Goal: Transaction & Acquisition: Purchase product/service

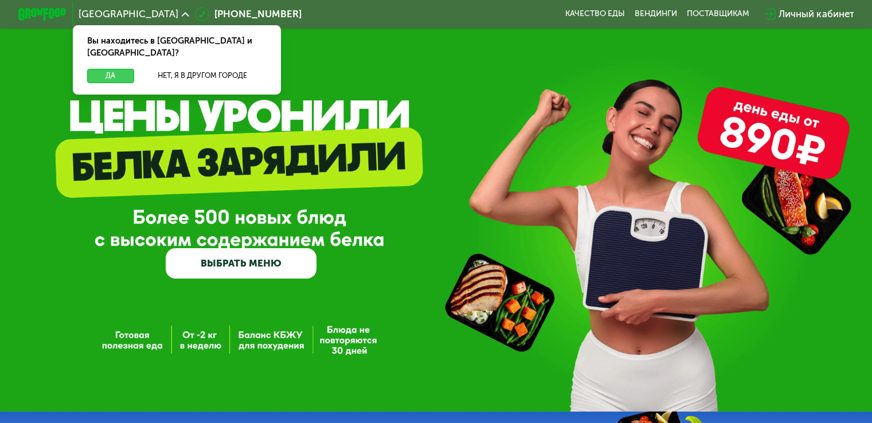
click at [93, 69] on button "Да" at bounding box center [110, 76] width 46 height 14
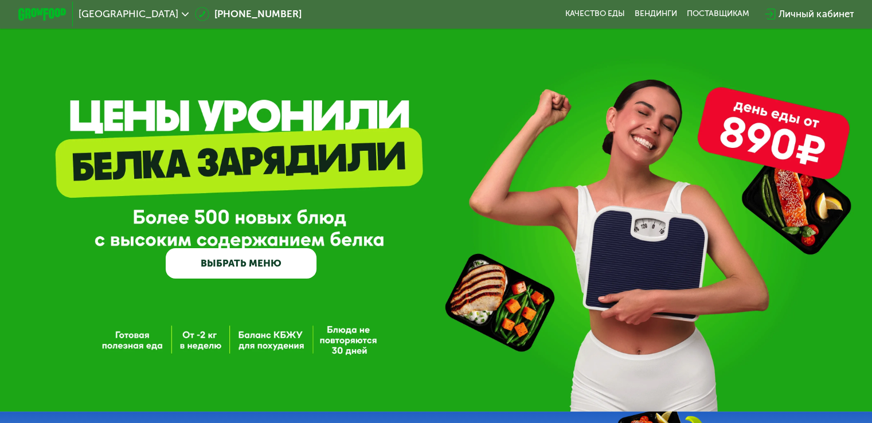
click at [204, 274] on link "ВЫБРАТЬ МЕНЮ" at bounding box center [241, 263] width 151 height 30
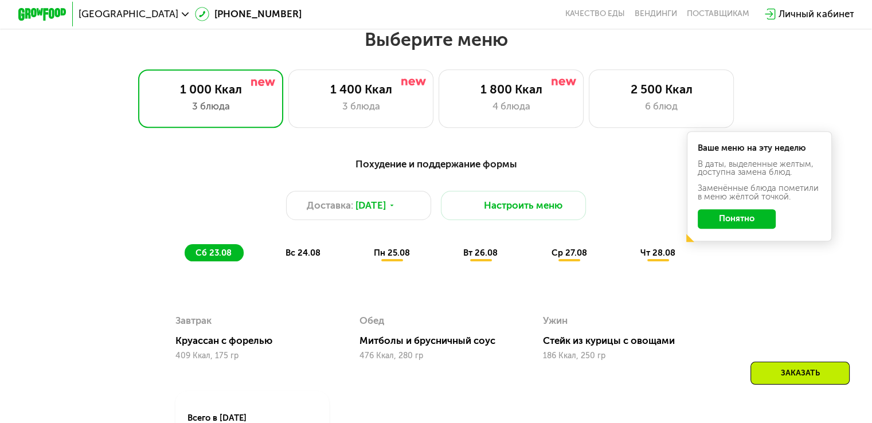
scroll to position [516, 0]
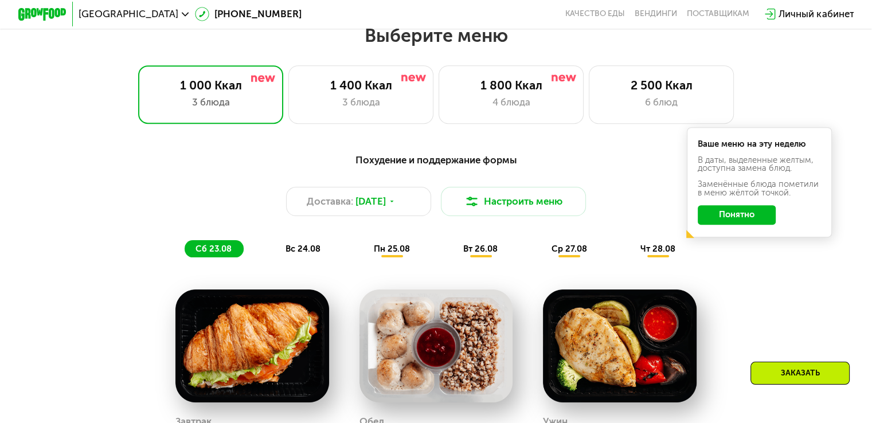
click at [762, 219] on button "Понятно" at bounding box center [737, 215] width 78 height 20
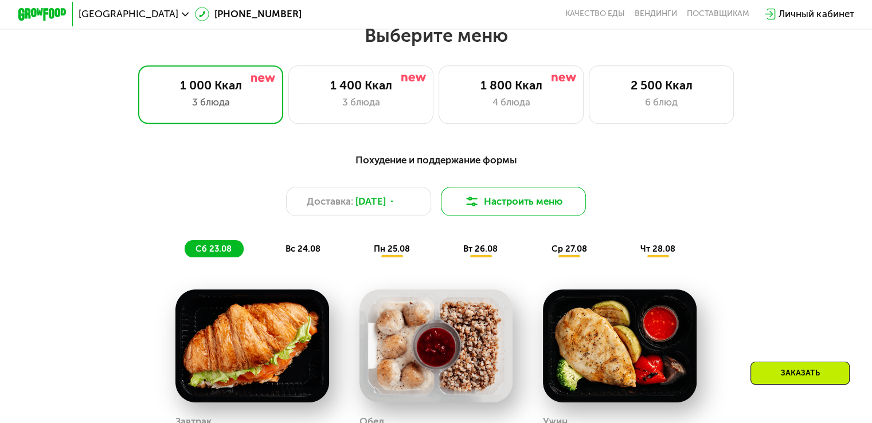
click at [559, 216] on button "Настроить меню" at bounding box center [514, 201] width 146 height 29
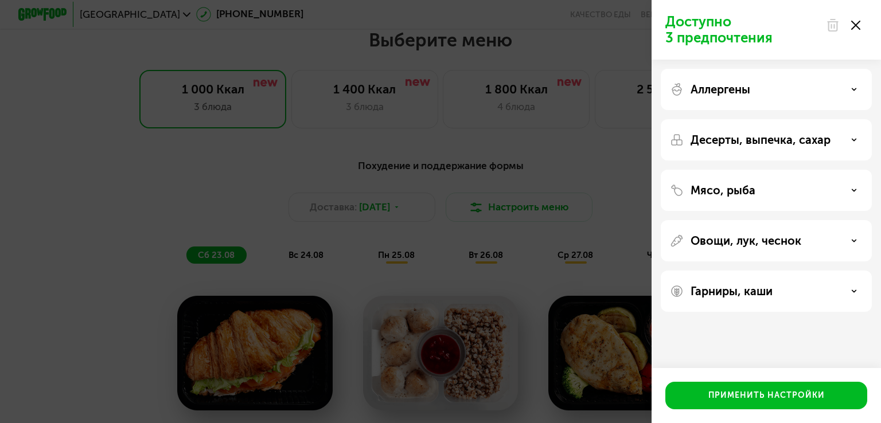
click at [858, 21] on use at bounding box center [855, 25] width 9 height 9
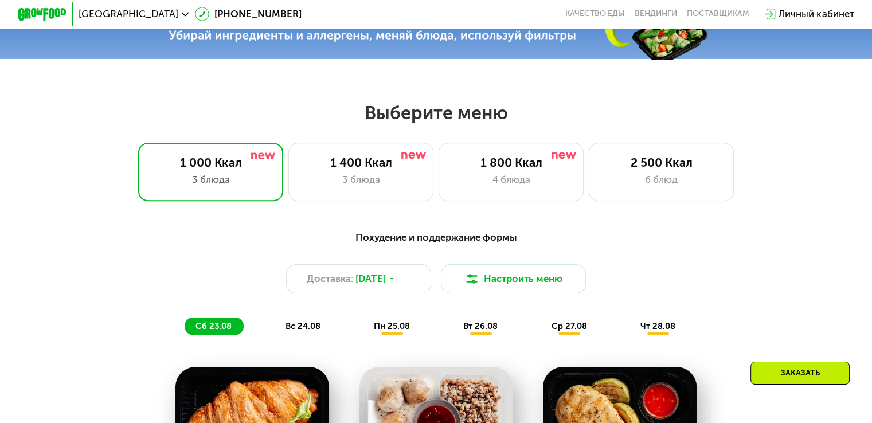
scroll to position [443, 0]
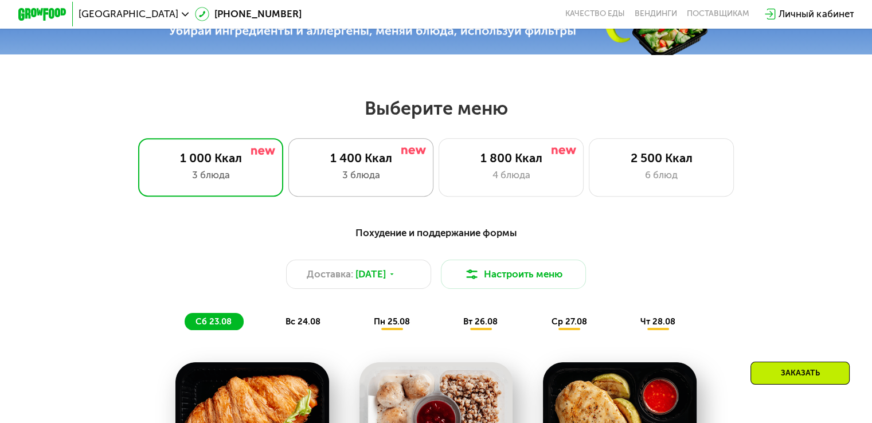
click at [349, 165] on div "1 400 Ккал" at bounding box center [361, 158] width 120 height 14
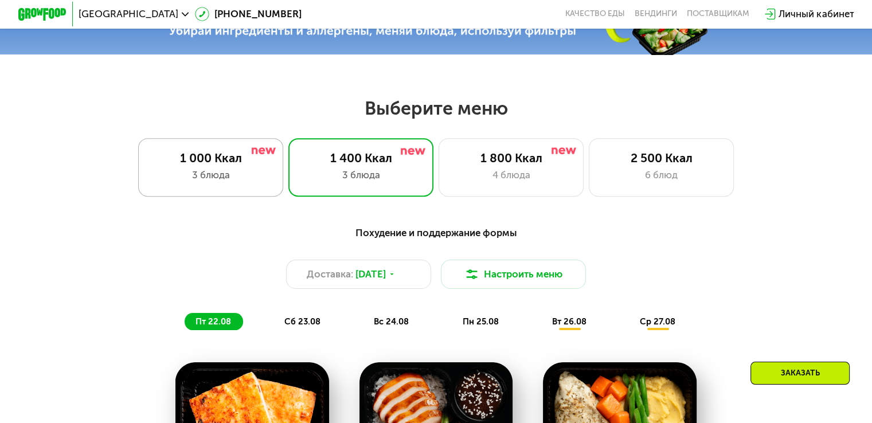
click at [288, 189] on div "1 000 Ккал 3 блюда" at bounding box center [361, 167] width 146 height 58
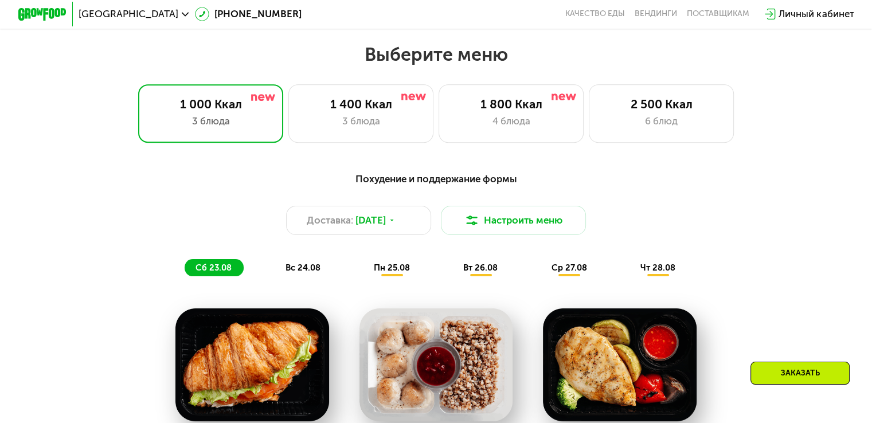
scroll to position [408, 0]
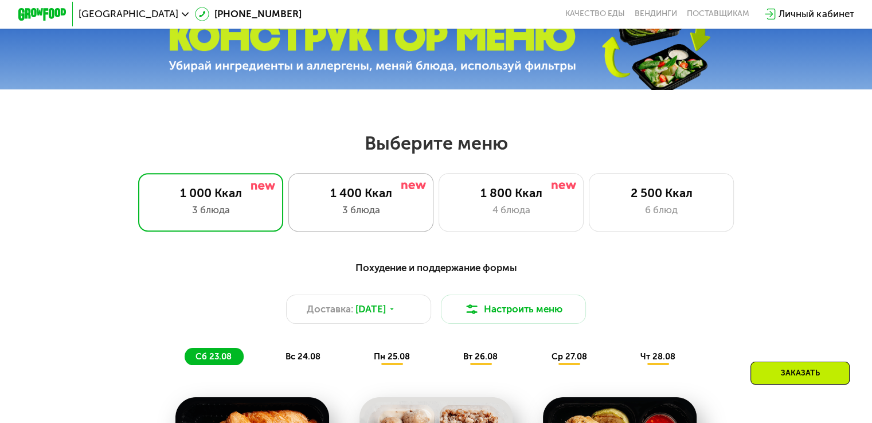
click at [397, 216] on div "3 блюда" at bounding box center [361, 210] width 120 height 14
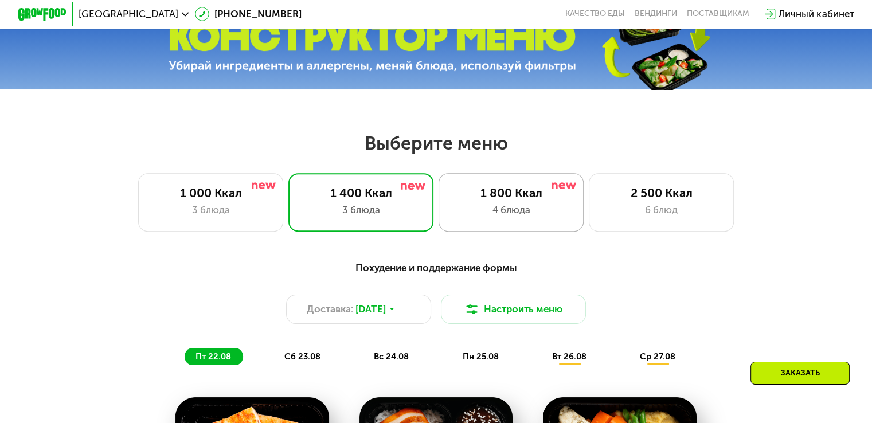
click at [516, 216] on div "4 блюда" at bounding box center [511, 210] width 120 height 14
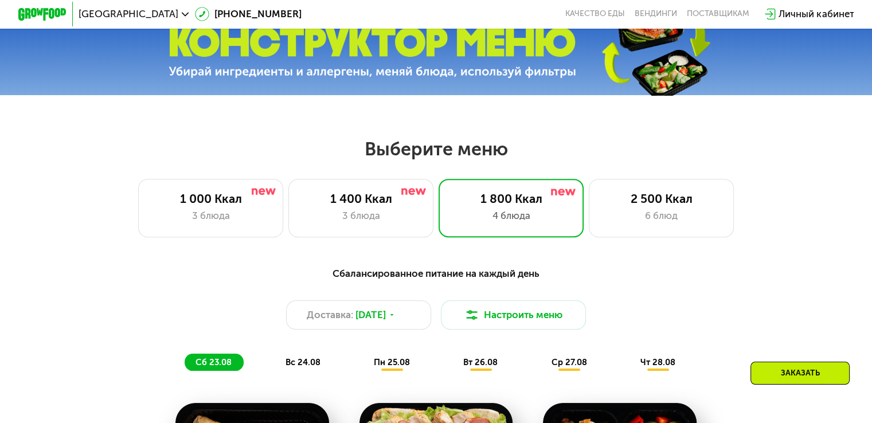
scroll to position [407, 0]
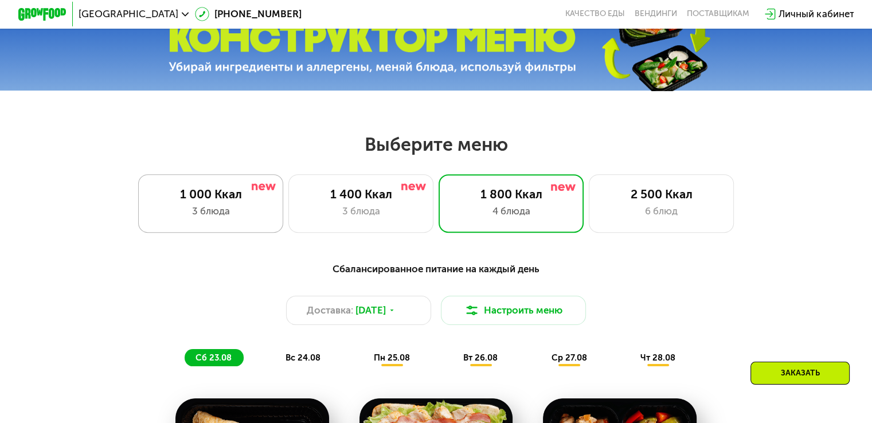
click at [233, 219] on div "3 блюда" at bounding box center [211, 211] width 120 height 14
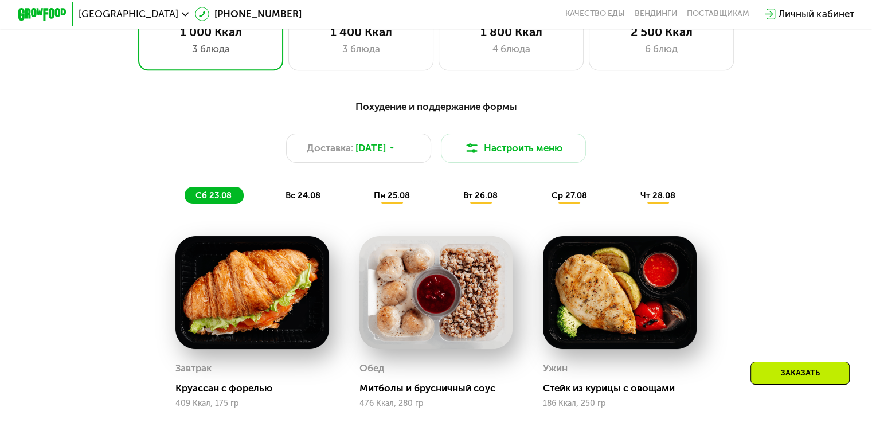
scroll to position [528, 0]
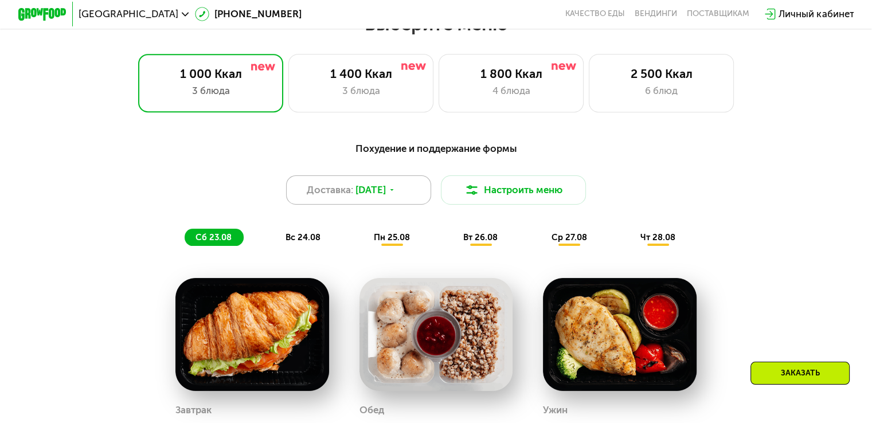
click at [415, 196] on div "Доставка: [DATE]" at bounding box center [359, 190] width 146 height 29
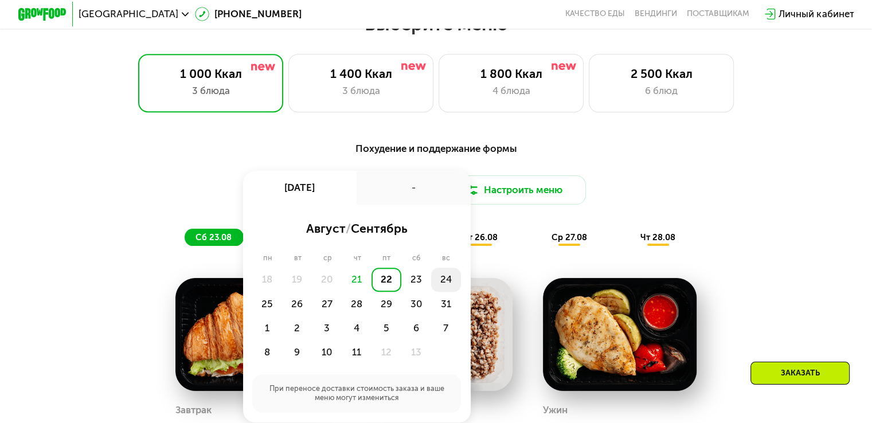
click at [282, 292] on div "24" at bounding box center [267, 304] width 30 height 24
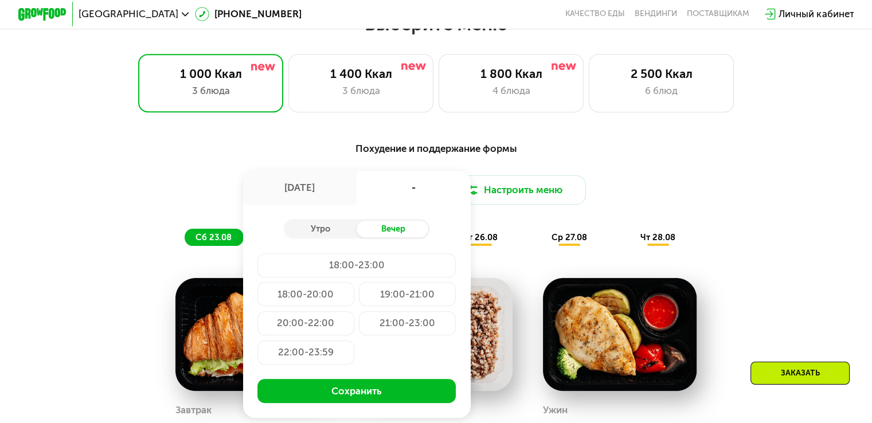
click at [359, 326] on div "20:00-22:00" at bounding box center [407, 323] width 97 height 24
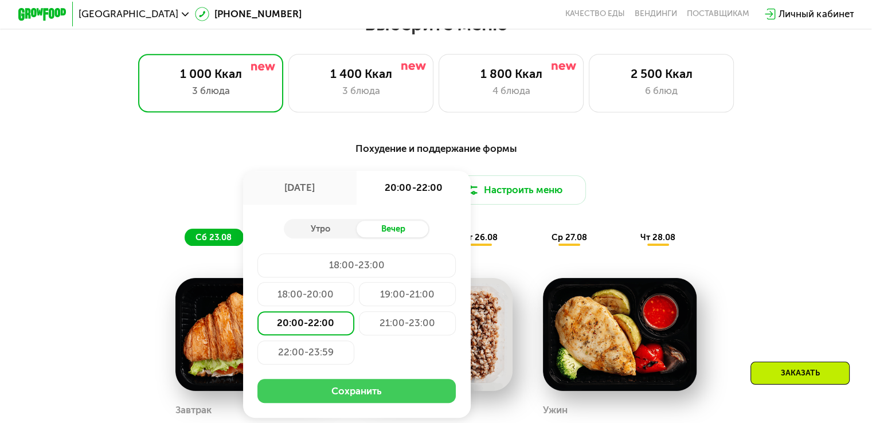
click at [365, 395] on button "Сохранить" at bounding box center [357, 391] width 198 height 24
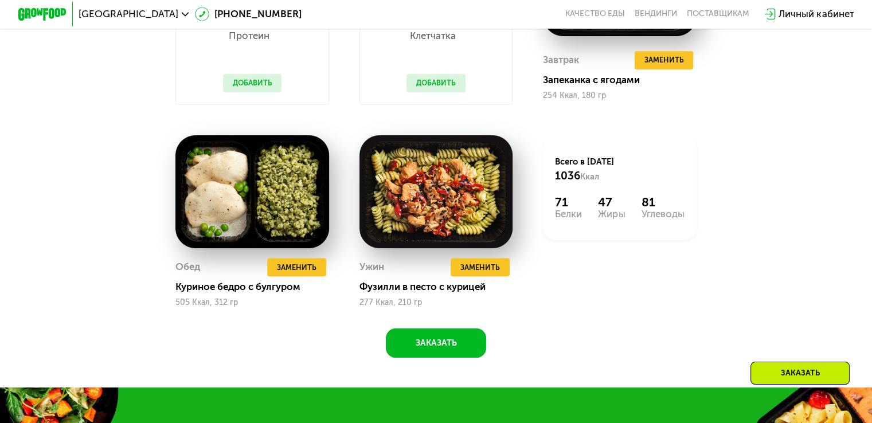
scroll to position [668, 0]
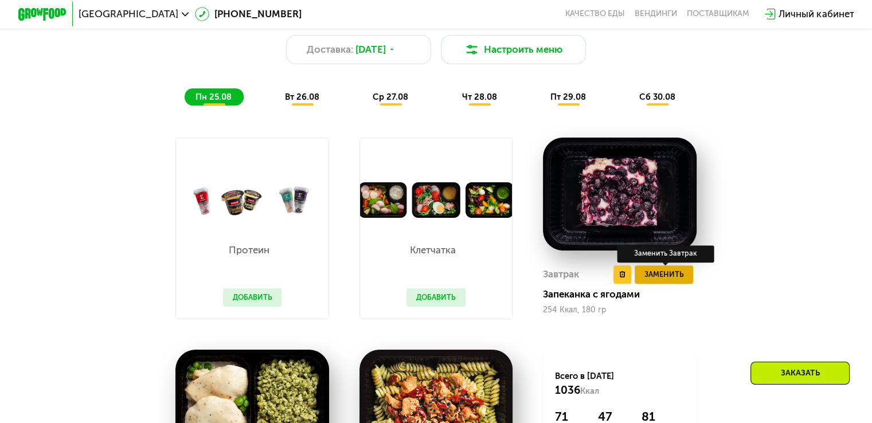
click at [666, 280] on span "Заменить" at bounding box center [664, 274] width 40 height 12
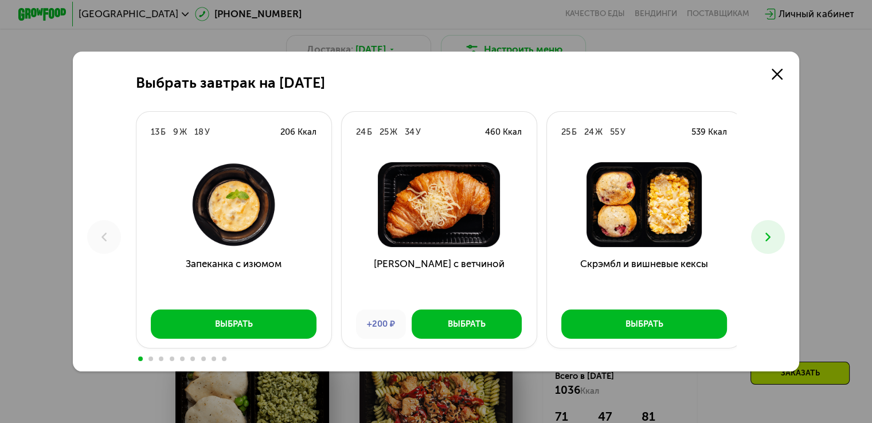
click at [769, 238] on icon at bounding box center [768, 237] width 14 height 14
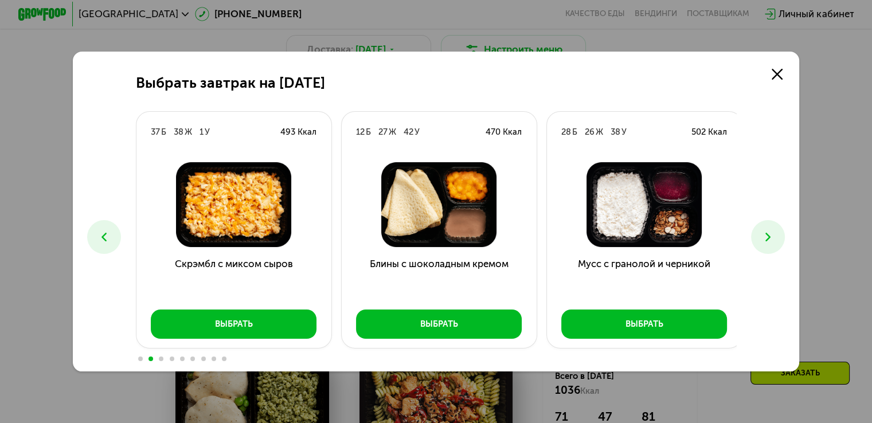
click at [769, 238] on icon at bounding box center [768, 237] width 14 height 14
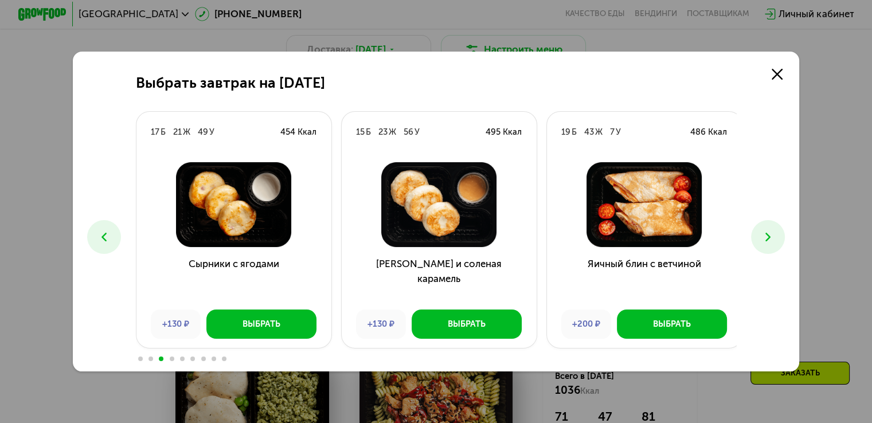
click at [769, 238] on icon at bounding box center [768, 237] width 14 height 14
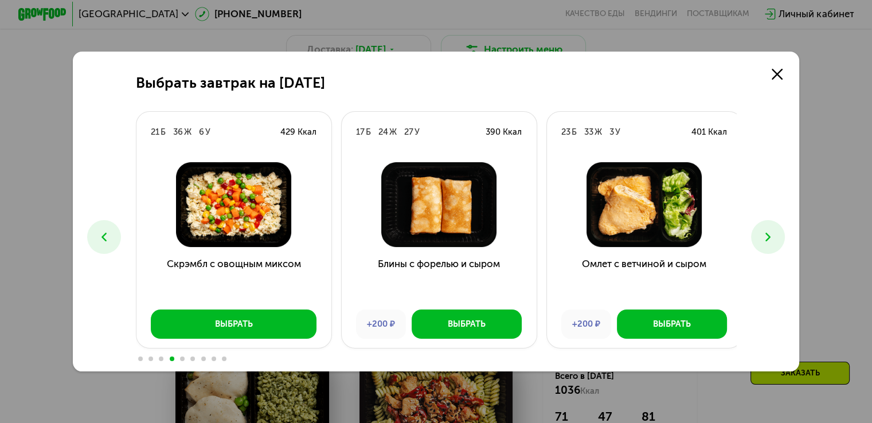
click at [769, 238] on icon at bounding box center [768, 237] width 14 height 14
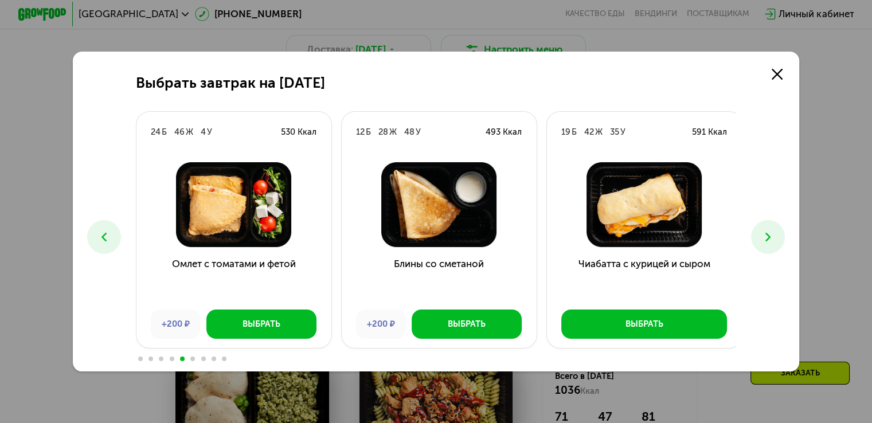
click at [769, 238] on icon at bounding box center [768, 237] width 14 height 14
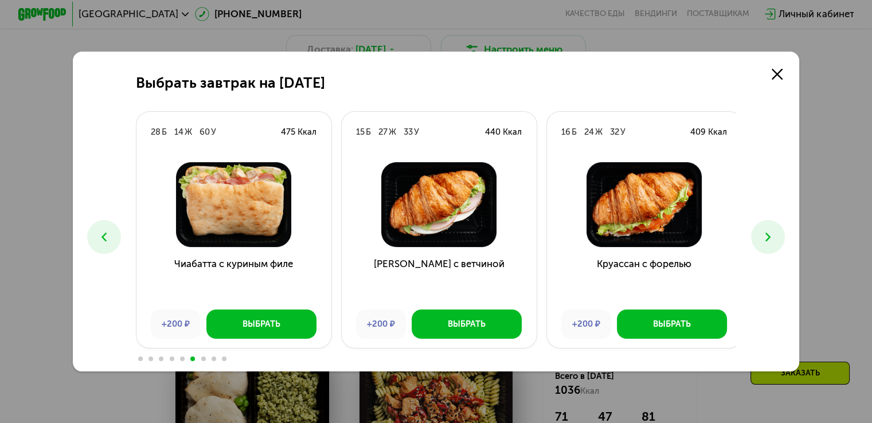
click at [769, 238] on icon at bounding box center [768, 237] width 14 height 14
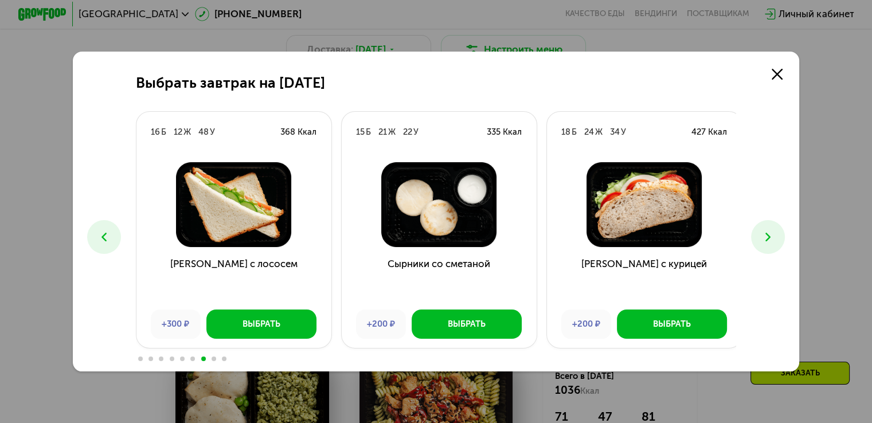
click at [769, 238] on icon at bounding box center [768, 237] width 14 height 14
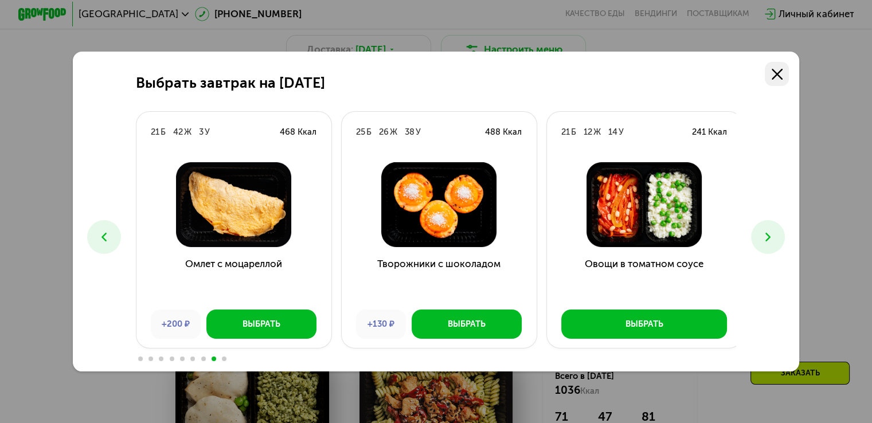
click at [775, 74] on icon at bounding box center [777, 74] width 11 height 11
